Goal: Transaction & Acquisition: Purchase product/service

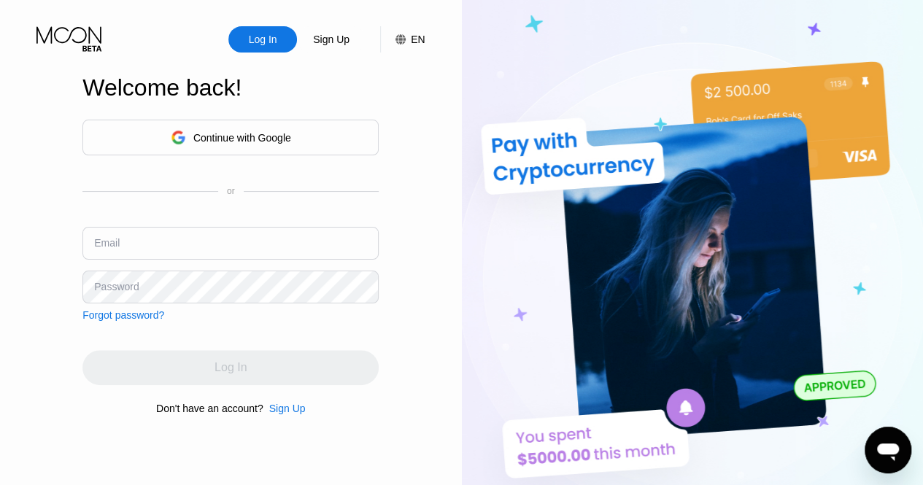
type input "[EMAIL_ADDRESS][DOMAIN_NAME]"
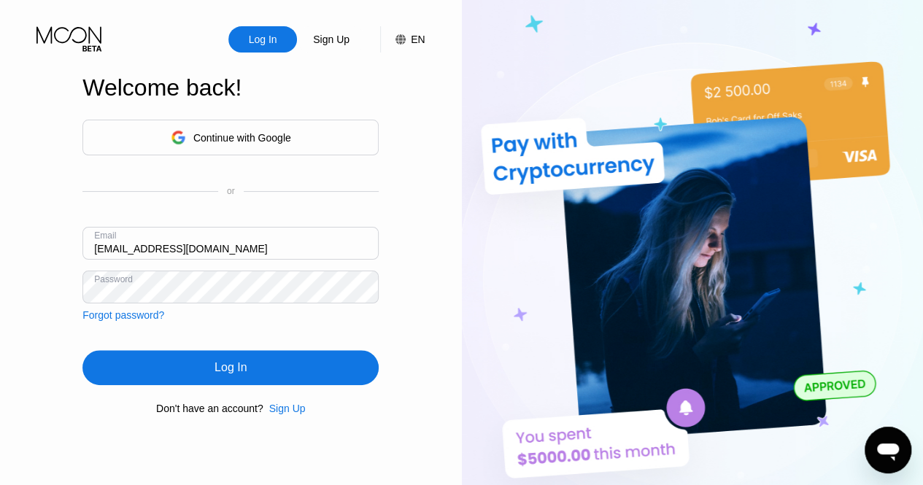
click at [426, 346] on div "Log In Sign Up EN Language Select an item Save Welcome back! Continue with Goog…" at bounding box center [231, 267] width 462 height 534
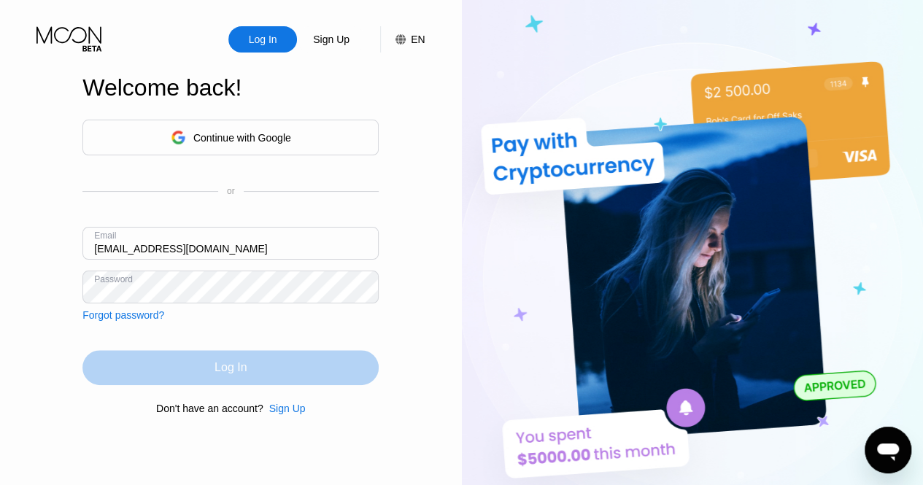
click at [308, 373] on div "Log In" at bounding box center [230, 367] width 296 height 35
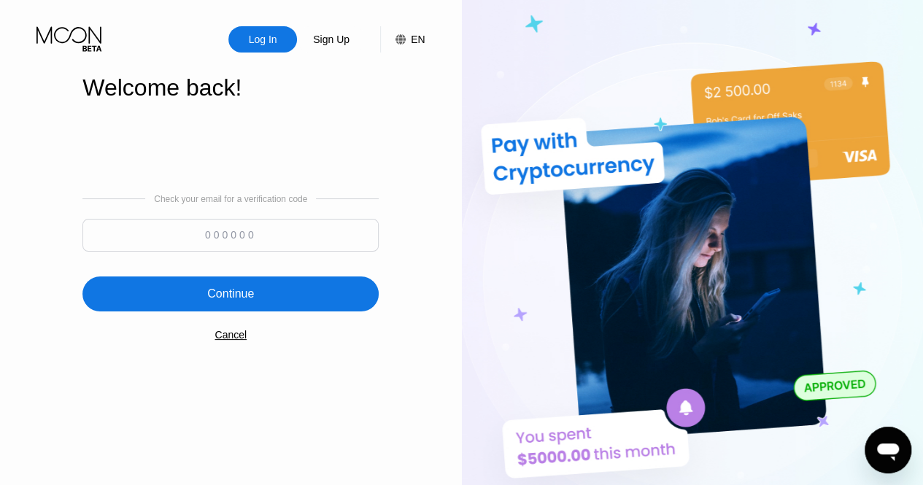
click at [193, 240] on input at bounding box center [230, 235] width 296 height 33
type input "291819"
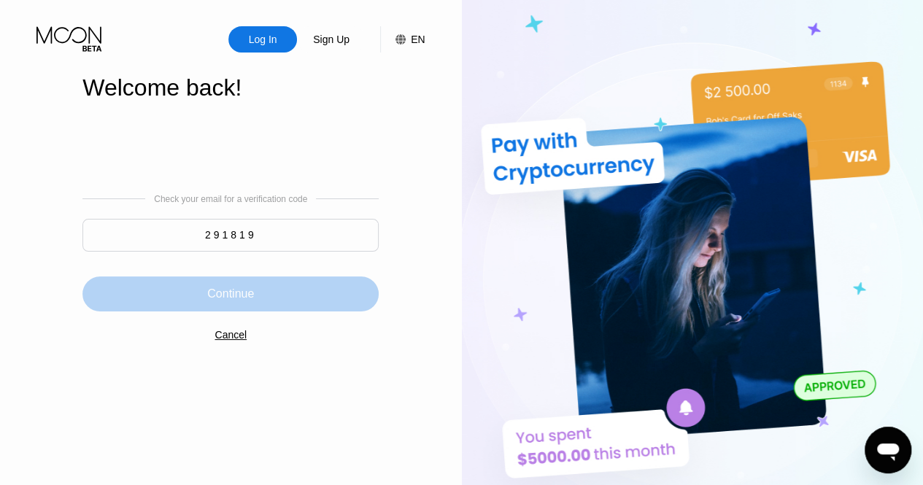
click at [260, 289] on div "Continue" at bounding box center [230, 293] width 296 height 35
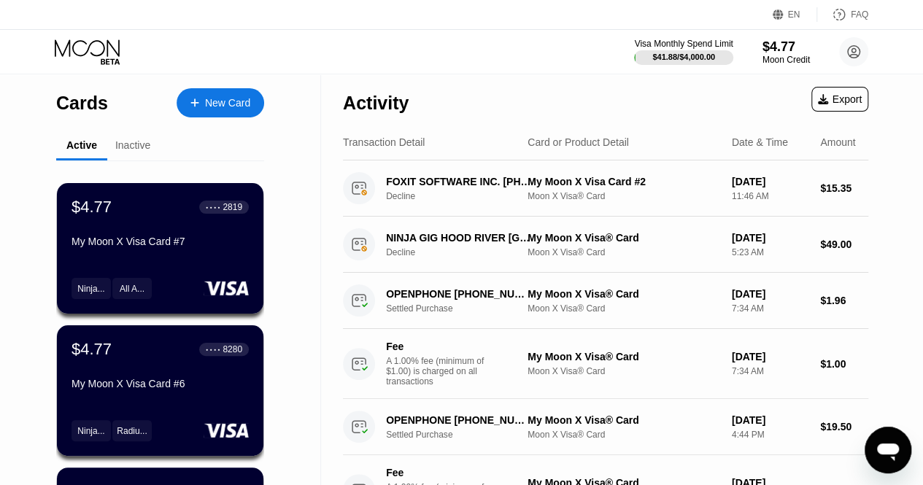
click at [129, 146] on div "Inactive" at bounding box center [132, 145] width 35 height 12
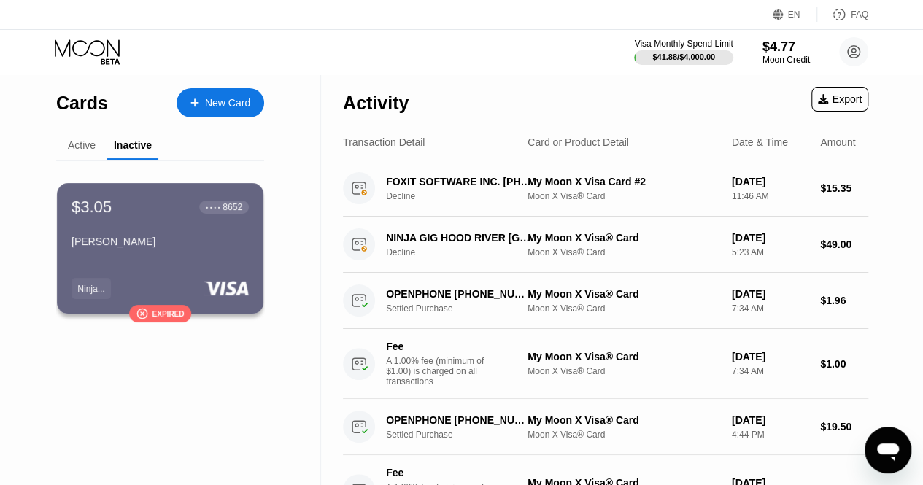
click at [85, 142] on div "Active" at bounding box center [82, 145] width 28 height 12
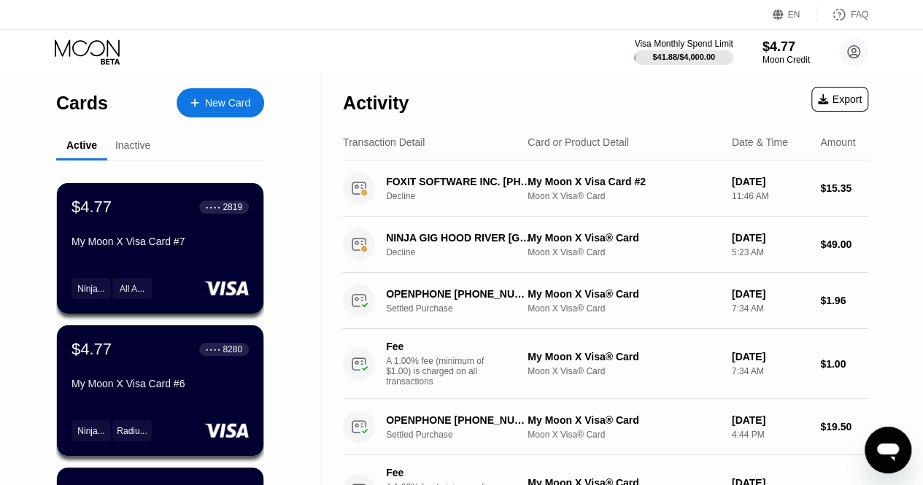
click at [623, 109] on div "Activity Export" at bounding box center [605, 99] width 525 height 51
click at [249, 98] on div "New Card" at bounding box center [227, 103] width 45 height 12
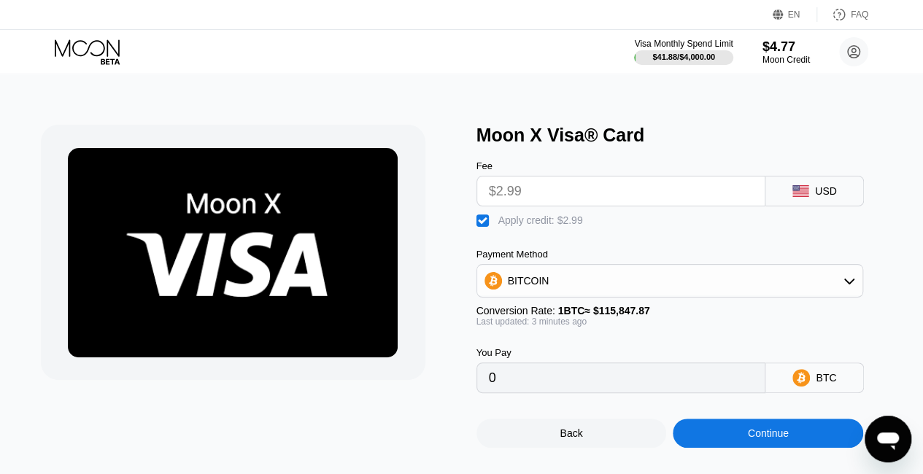
click at [773, 437] on div "Continue" at bounding box center [768, 433] width 41 height 12
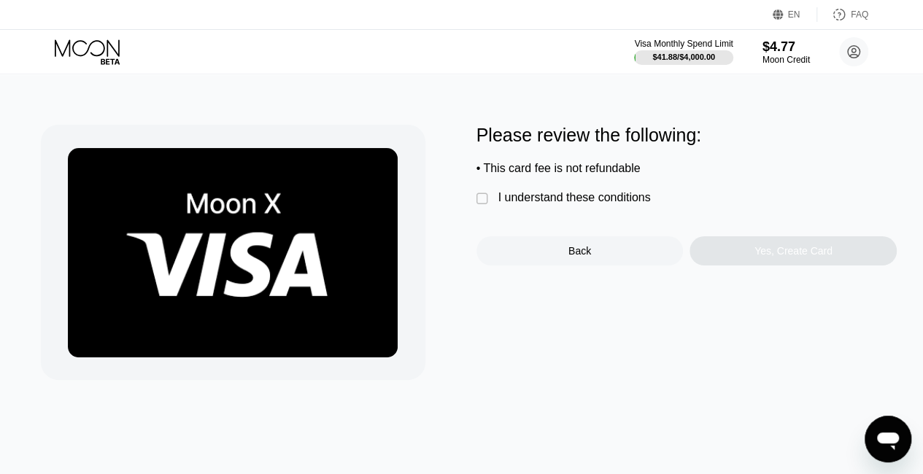
click at [482, 205] on div "" at bounding box center [483, 199] width 15 height 15
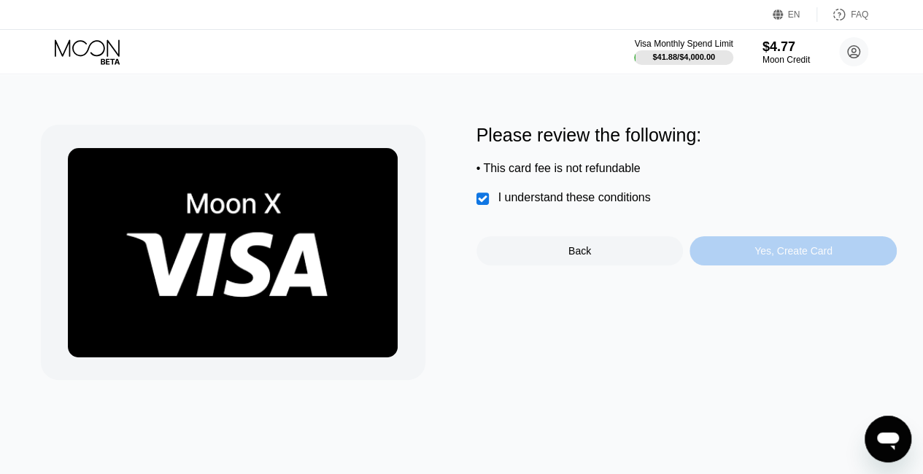
click at [827, 257] on div "Yes, Create Card" at bounding box center [793, 251] width 78 height 12
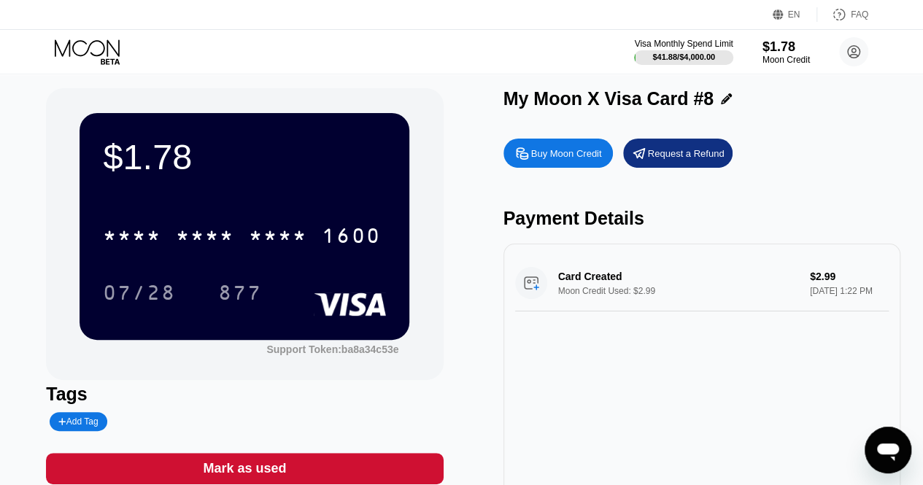
scroll to position [6, 0]
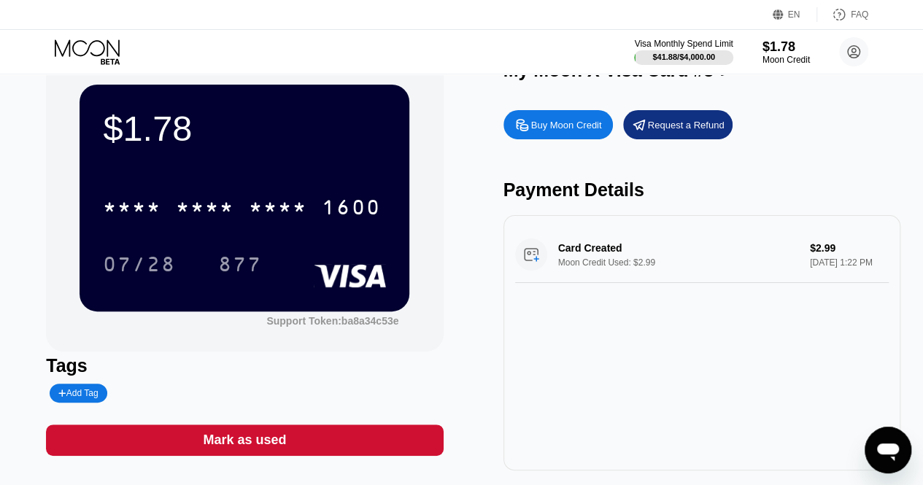
scroll to position [36, 0]
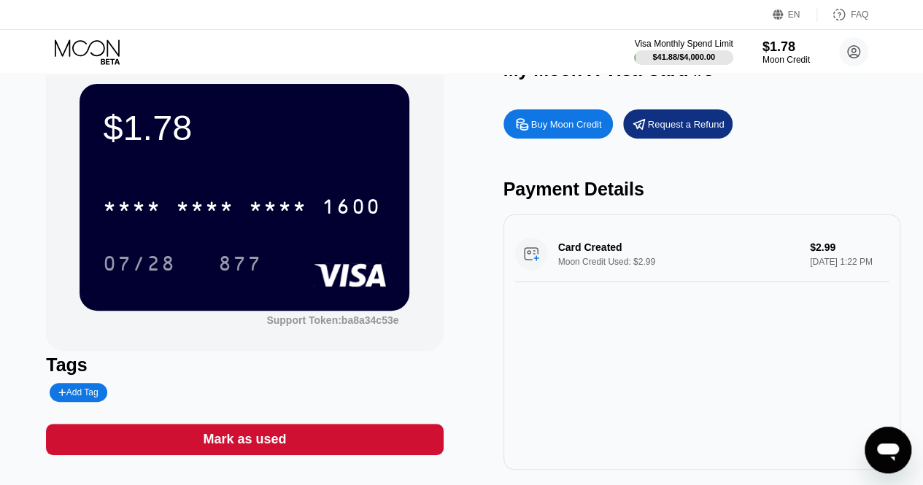
click at [95, 388] on div "Add Tag" at bounding box center [78, 392] width 57 height 19
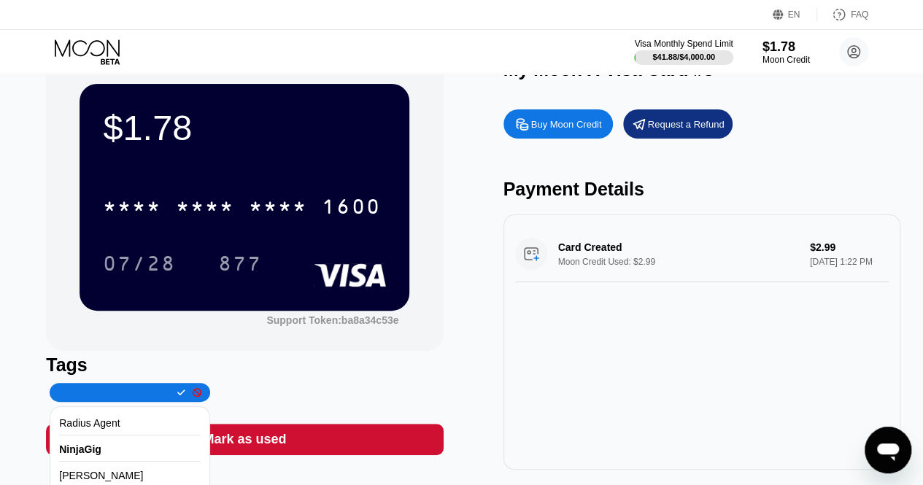
click at [101, 450] on div "NinjaGig" at bounding box center [129, 450] width 141 height 24
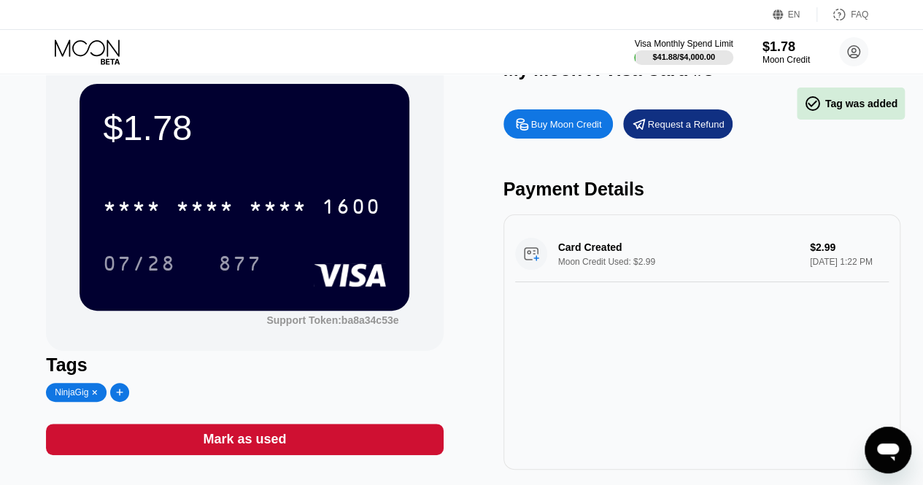
click at [124, 396] on div at bounding box center [120, 392] width 20 height 19
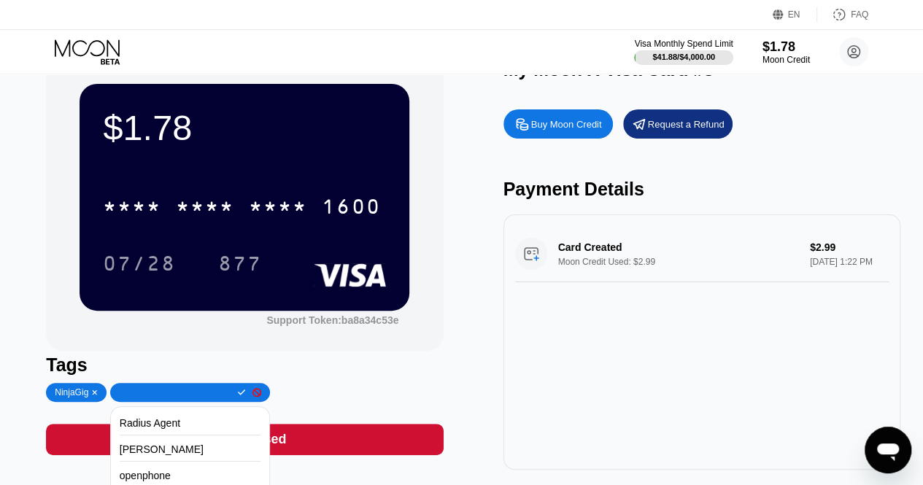
click at [619, 314] on div "Card Created Moon Credit Used: $2.99 $2.99 Aug 22, 2025 1:22 PM" at bounding box center [701, 341] width 397 height 255
click at [174, 392] on input "text" at bounding box center [175, 392] width 112 height 10
paste input "Asentria Corporation"
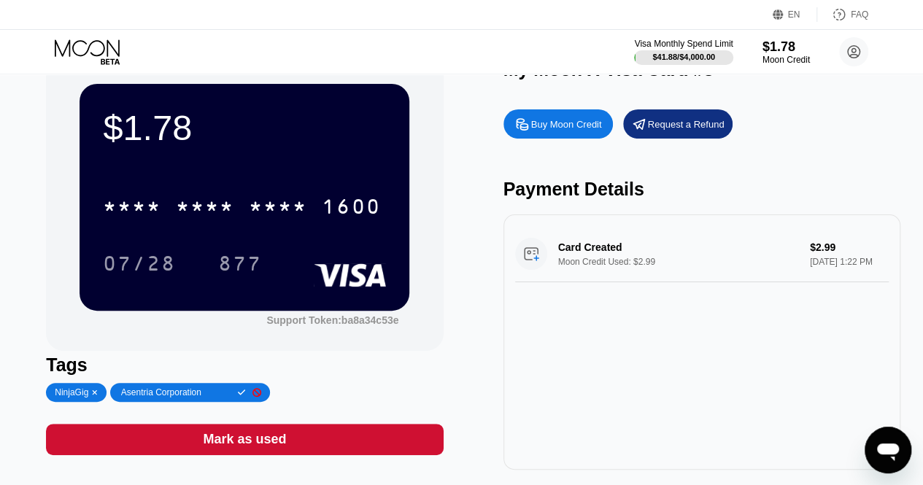
type input "Asentria Corporation"
click at [238, 395] on icon at bounding box center [242, 392] width 8 height 9
click at [115, 68] on div "Visa Monthly Spend Limit $41.88 / $4,000.00 $1.78 Moon Credit Olivia Mills wils…" at bounding box center [461, 52] width 923 height 44
click at [99, 46] on icon at bounding box center [89, 52] width 68 height 26
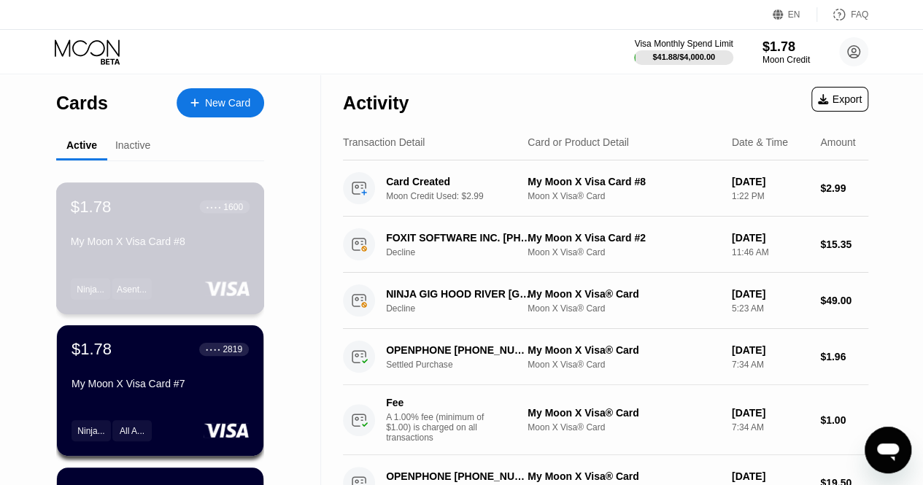
click at [184, 247] on div "My Moon X Visa Card #8" at bounding box center [160, 242] width 179 height 12
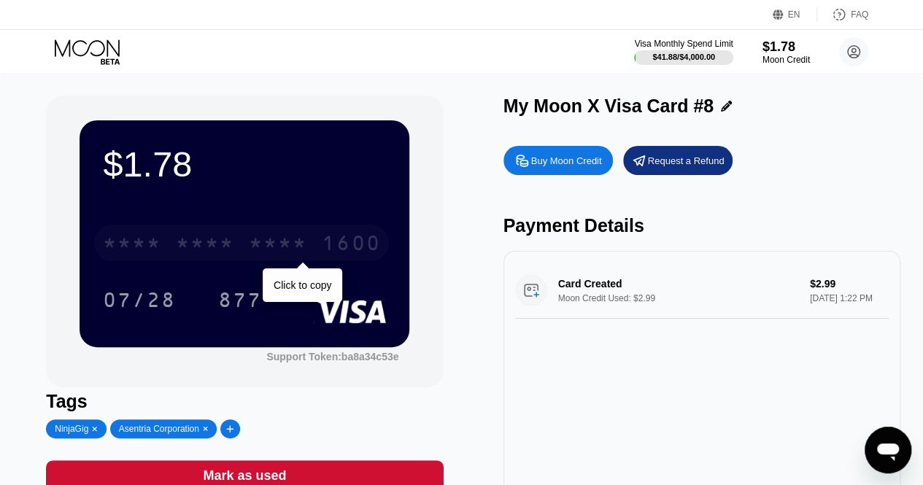
click at [354, 244] on div "1600" at bounding box center [351, 244] width 58 height 23
